Goal: Information Seeking & Learning: Check status

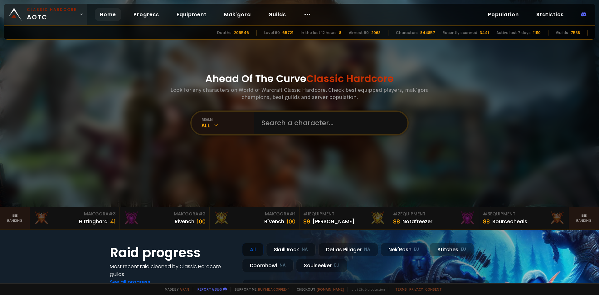
scroll to position [218, 0]
click at [306, 128] on input "text" at bounding box center [329, 123] width 142 height 22
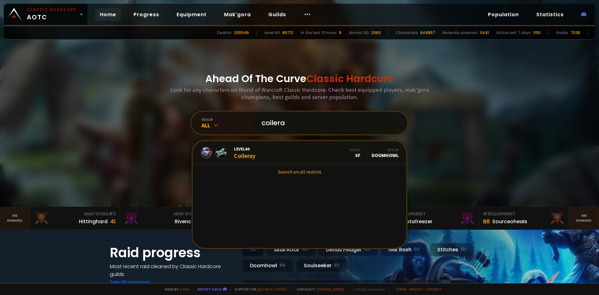
type input "coileray"
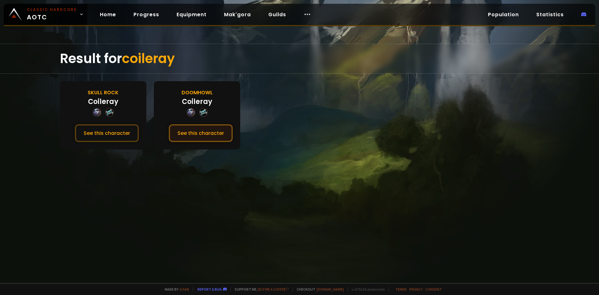
click at [218, 136] on button "See this character" at bounding box center [201, 133] width 64 height 18
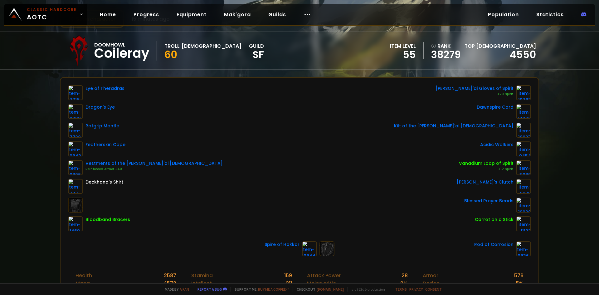
scroll to position [31, 0]
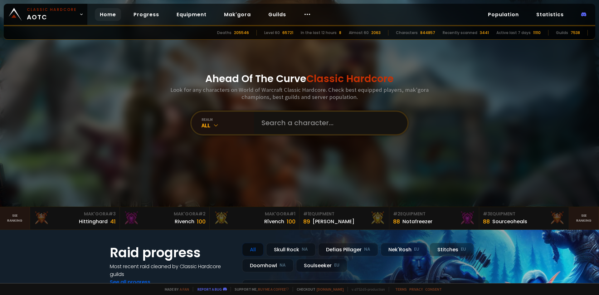
click at [276, 121] on input "text" at bounding box center [329, 123] width 142 height 22
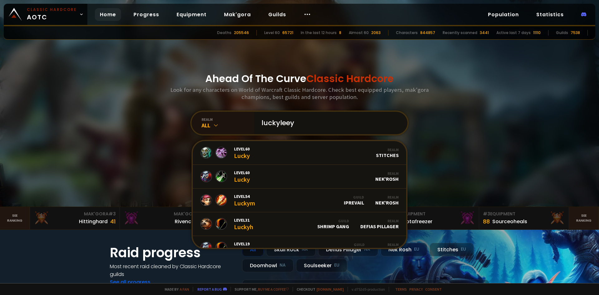
type input "luckyleeya"
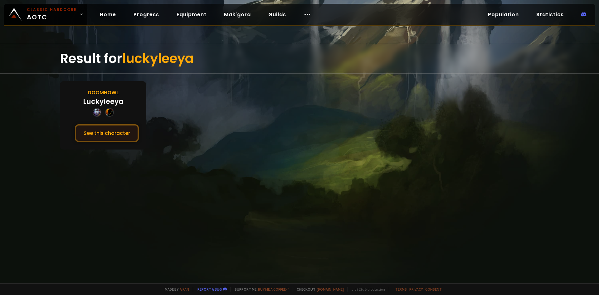
click at [119, 130] on button "See this character" at bounding box center [107, 133] width 64 height 18
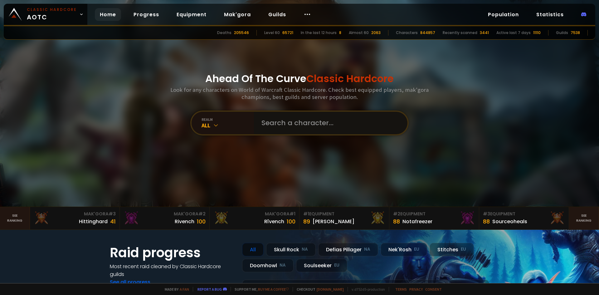
click at [284, 130] on input "text" at bounding box center [329, 123] width 142 height 22
type input "avr"
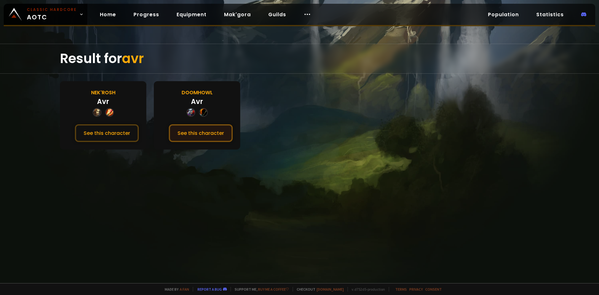
click at [199, 135] on button "See this character" at bounding box center [201, 133] width 64 height 18
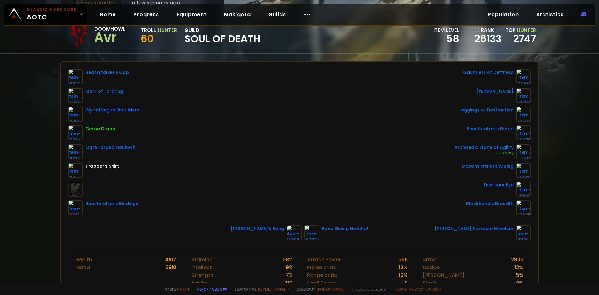
scroll to position [31, 0]
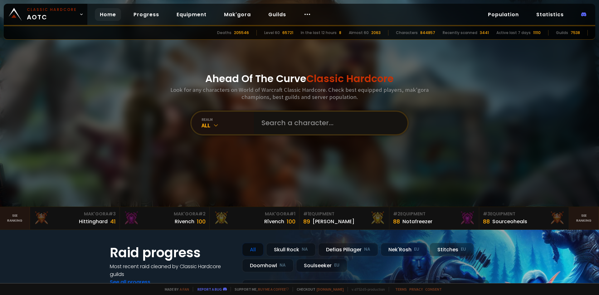
click at [270, 120] on input "text" at bounding box center [329, 123] width 142 height 22
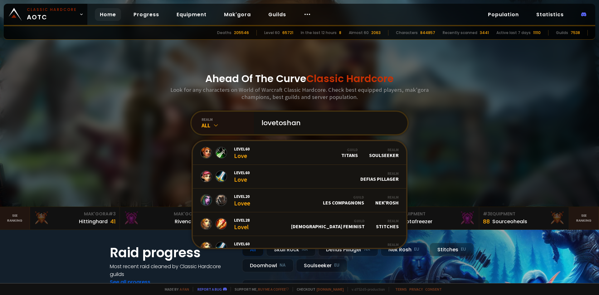
type input "lovetoshank"
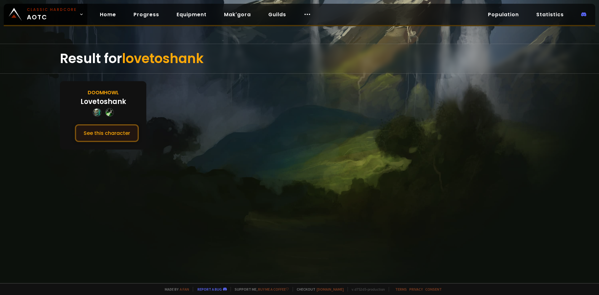
click at [119, 133] on button "See this character" at bounding box center [107, 133] width 64 height 18
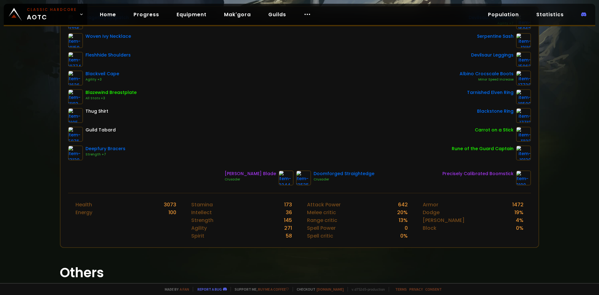
scroll to position [62, 0]
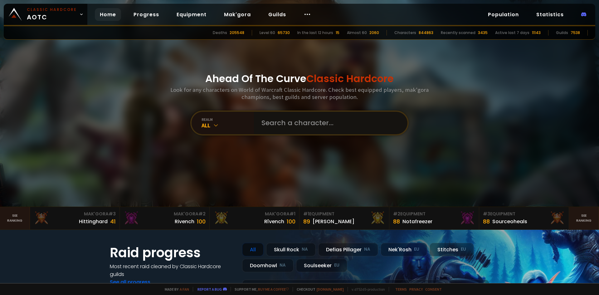
click at [303, 124] on input "text" at bounding box center [329, 123] width 142 height 22
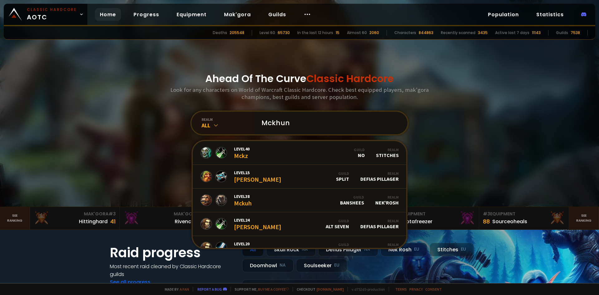
type input "Mckhunt"
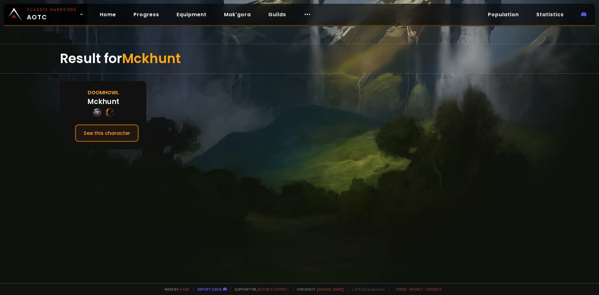
click at [88, 134] on button "See this character" at bounding box center [107, 133] width 64 height 18
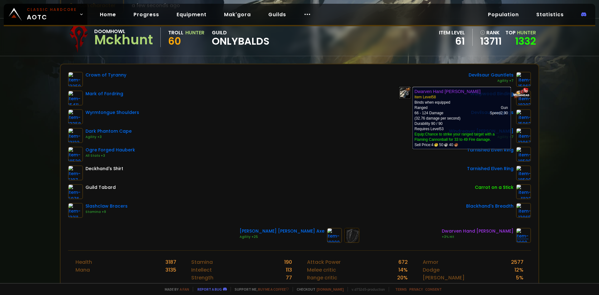
scroll to position [31, 0]
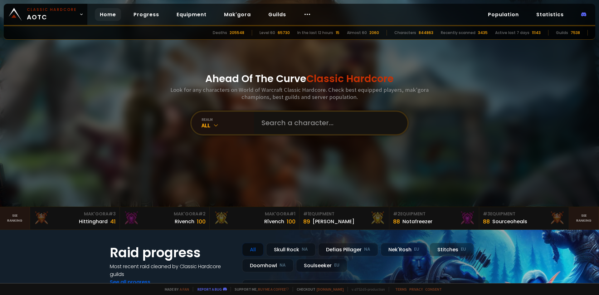
click at [268, 122] on input "text" at bounding box center [329, 123] width 142 height 22
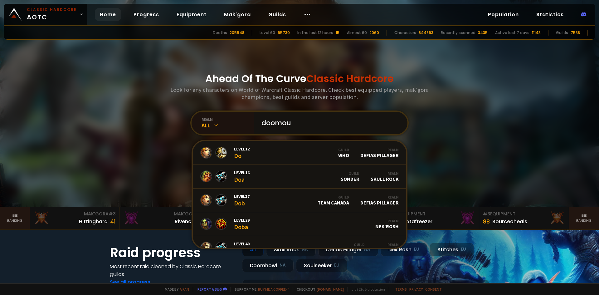
type input "doomouf"
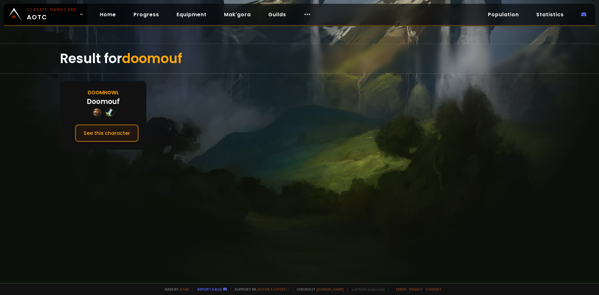
click at [125, 132] on button "See this character" at bounding box center [107, 133] width 64 height 18
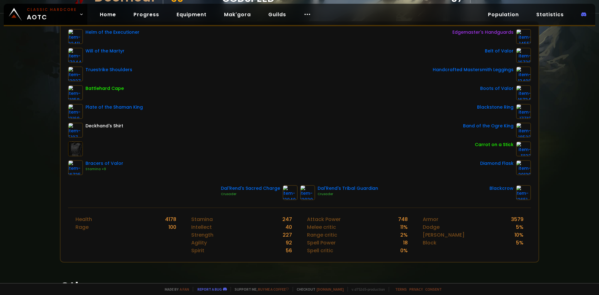
scroll to position [94, 0]
